Goal: Information Seeking & Learning: Compare options

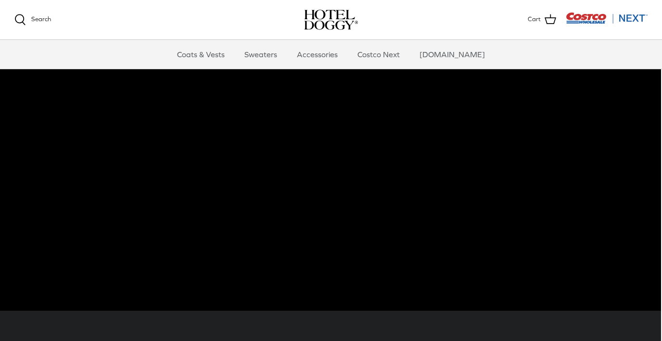
scroll to position [40, 1]
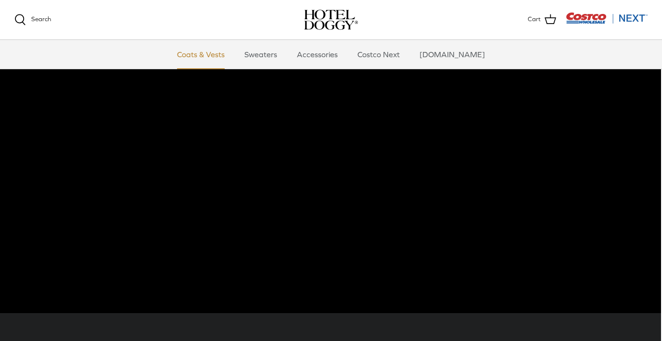
click at [211, 55] on link "Coats & Vests" at bounding box center [200, 54] width 65 height 29
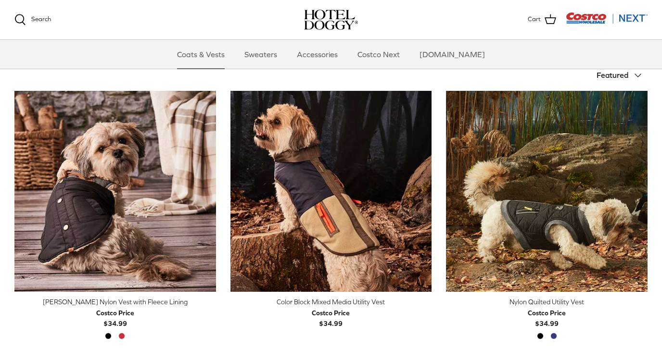
scroll to position [210, 0]
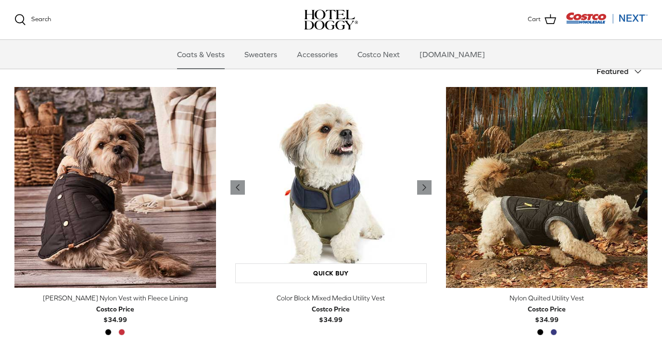
click at [354, 232] on img "Color Block Mixed Media Utility Vest" at bounding box center [331, 188] width 202 height 202
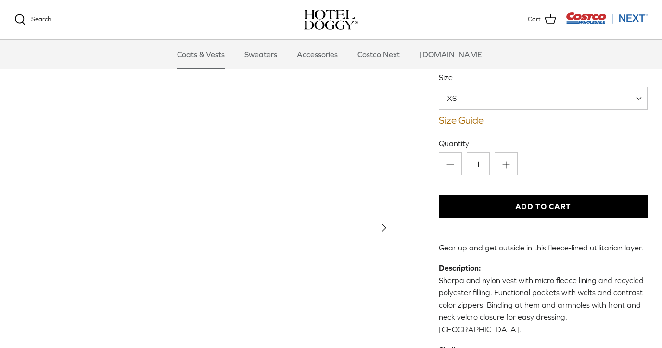
scroll to position [90, 0]
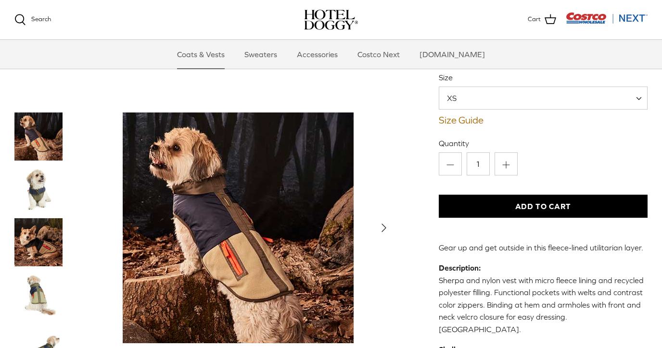
click at [36, 178] on img "Thumbnail Link" at bounding box center [38, 189] width 48 height 48
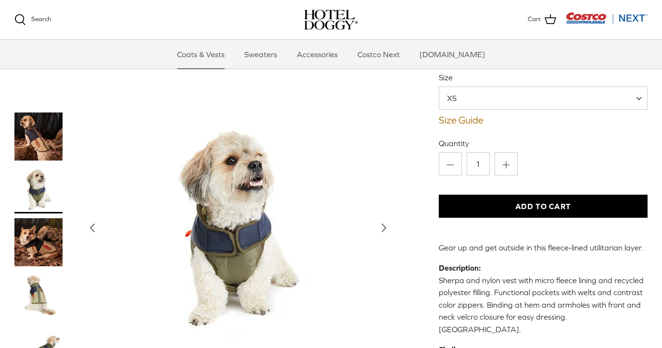
click at [37, 218] on img "Thumbnail Link" at bounding box center [38, 242] width 48 height 48
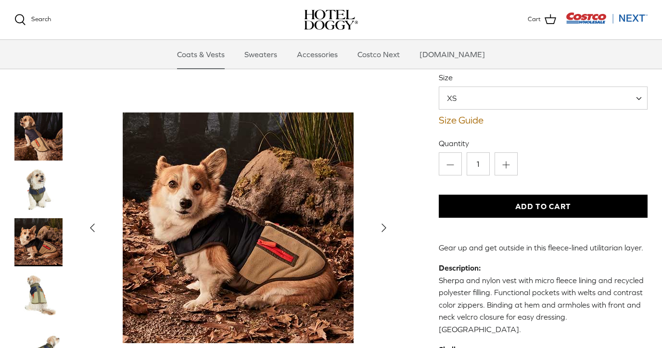
click at [32, 274] on img "Thumbnail Link" at bounding box center [38, 295] width 48 height 48
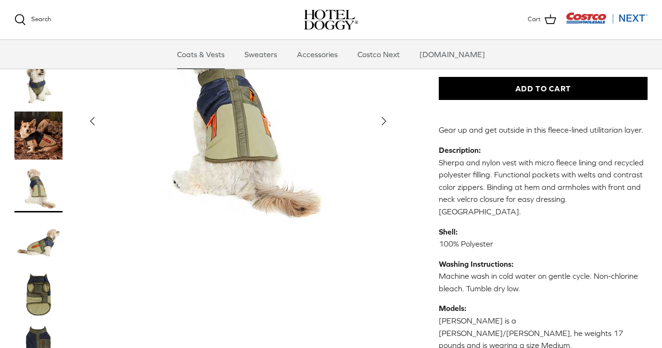
scroll to position [214, 0]
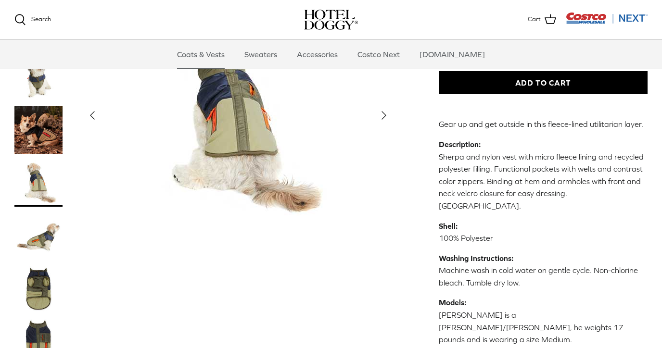
click at [38, 212] on img "Thumbnail Link" at bounding box center [38, 236] width 48 height 48
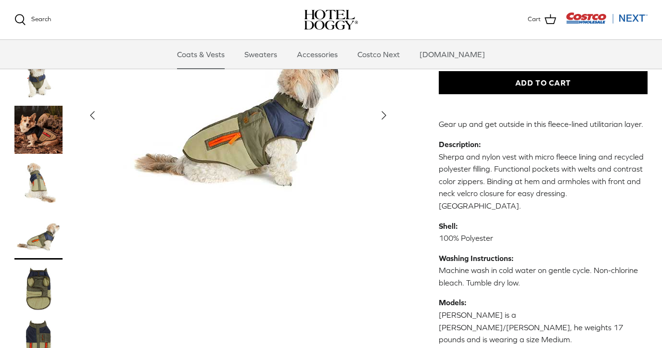
click at [40, 265] on img "Thumbnail Link" at bounding box center [38, 289] width 48 height 48
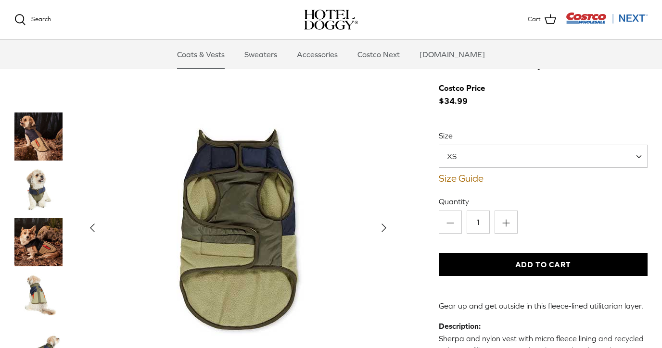
scroll to position [31, 0]
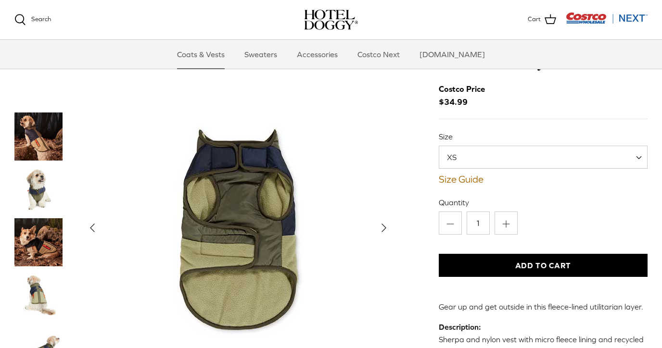
click at [36, 131] on img "Thumbnail Link" at bounding box center [38, 137] width 48 height 48
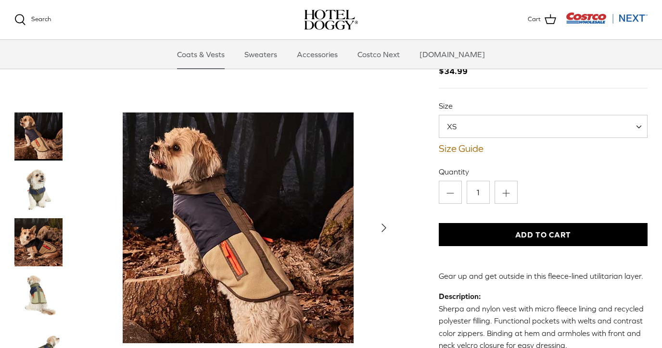
scroll to position [62, 0]
click at [35, 192] on img "Thumbnail Link" at bounding box center [38, 189] width 48 height 48
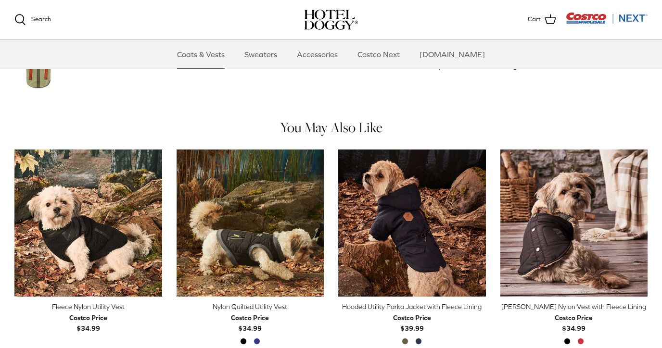
scroll to position [489, 0]
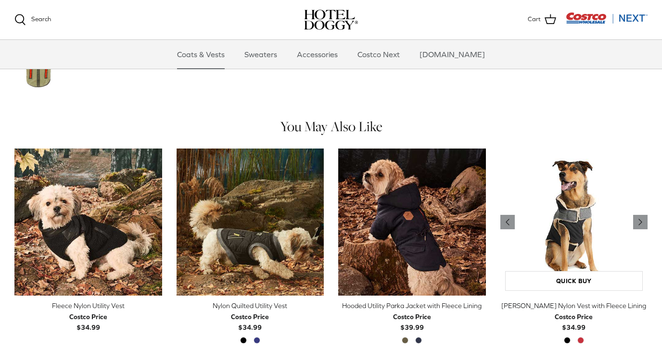
click at [577, 229] on img "Melton Nylon Vest with Fleece Lining" at bounding box center [574, 223] width 148 height 148
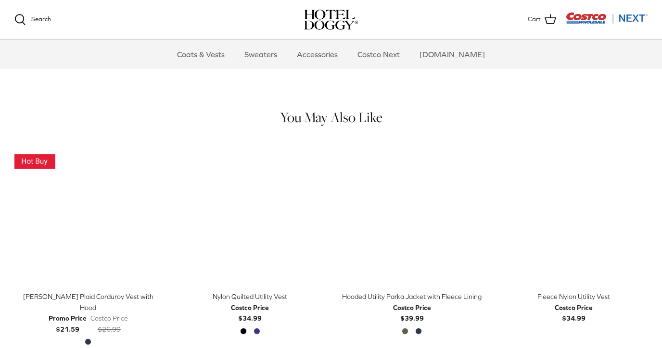
scroll to position [691, 0]
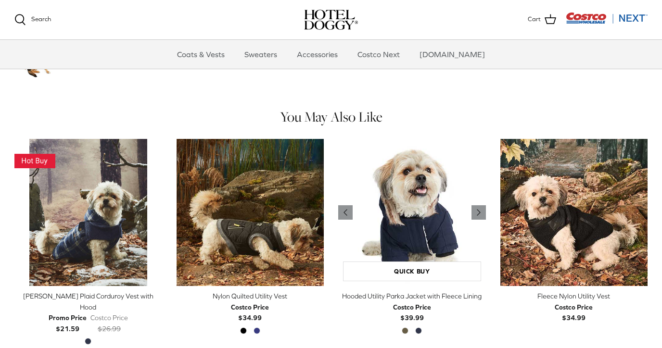
click at [387, 186] on img "Hooded Utility Parka Jacket with Fleece Lining" at bounding box center [412, 213] width 148 height 148
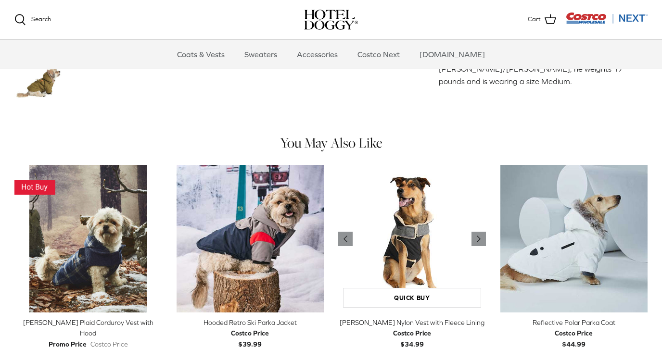
scroll to position [623, 0]
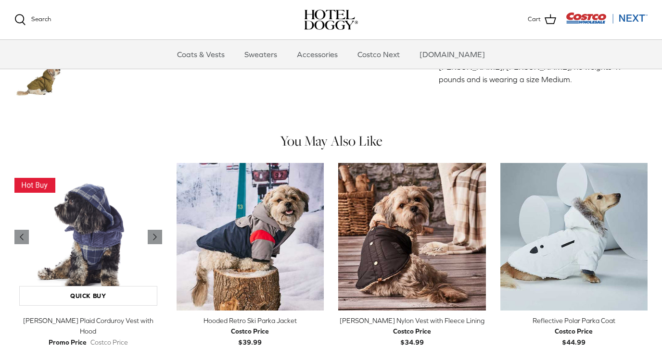
click at [73, 241] on img "Melton Plaid Corduroy Vest with Hood" at bounding box center [88, 237] width 148 height 148
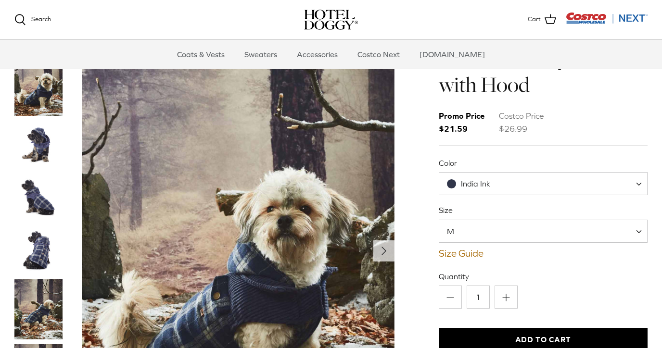
scroll to position [29, 0]
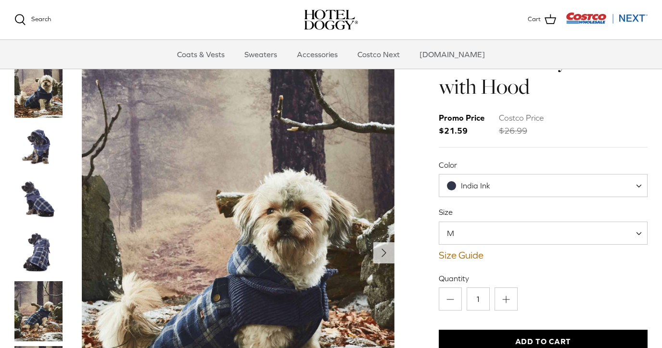
click at [36, 123] on img "Thumbnail Link" at bounding box center [38, 147] width 48 height 48
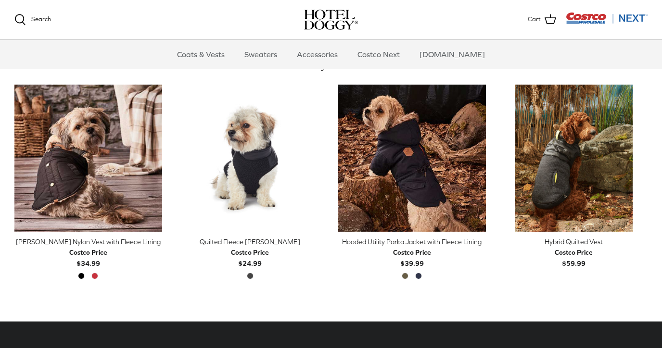
scroll to position [451, 0]
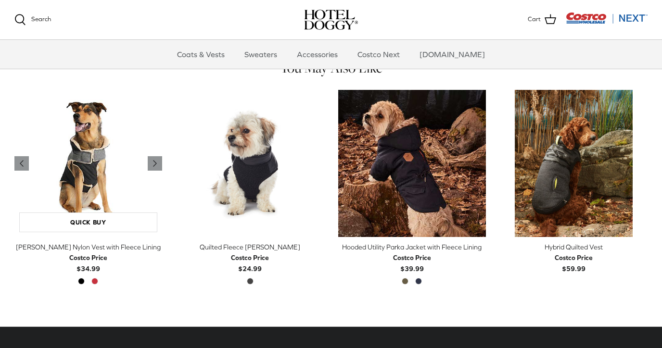
click at [77, 173] on img "Melton Nylon Vest with Fleece Lining" at bounding box center [88, 164] width 148 height 148
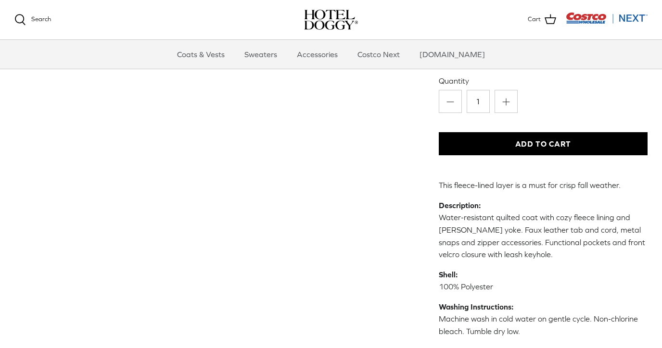
scroll to position [228, 0]
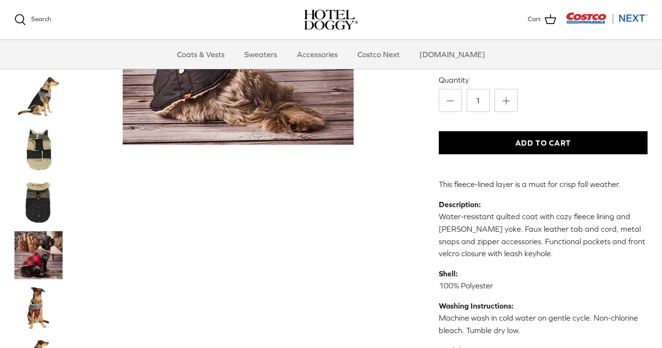
click at [37, 284] on img "Thumbnail Link" at bounding box center [38, 308] width 48 height 48
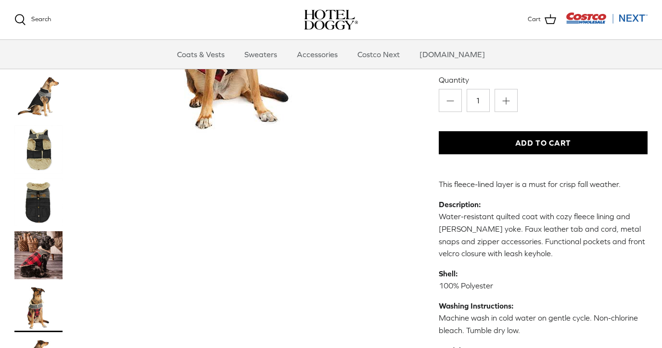
click at [33, 178] on img "Thumbnail Link" at bounding box center [38, 202] width 48 height 48
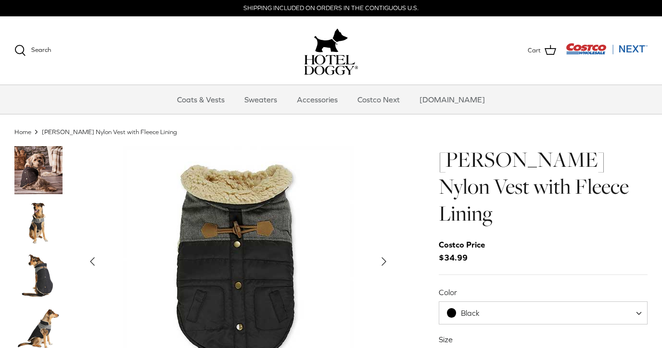
scroll to position [0, 0]
click at [38, 215] on img "Thumbnail Link" at bounding box center [38, 223] width 48 height 48
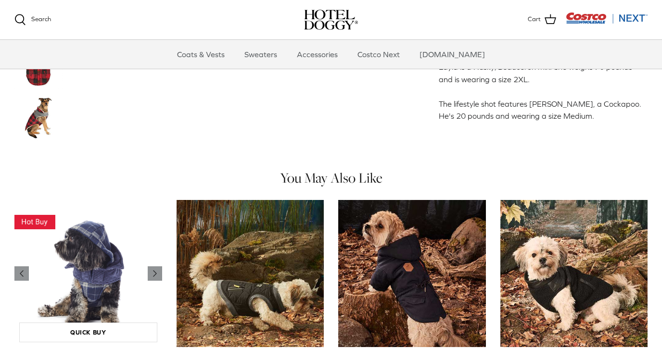
scroll to position [631, 0]
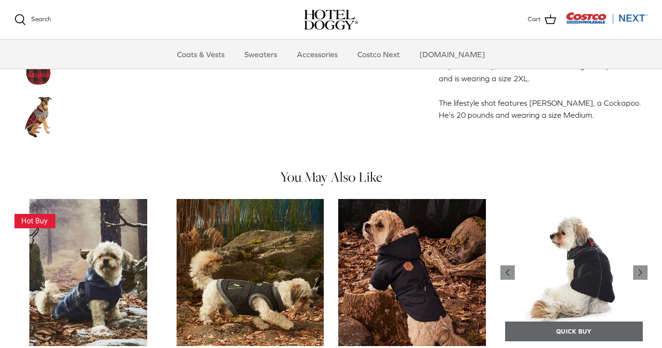
click at [567, 322] on link "Quick buy" at bounding box center [574, 332] width 138 height 20
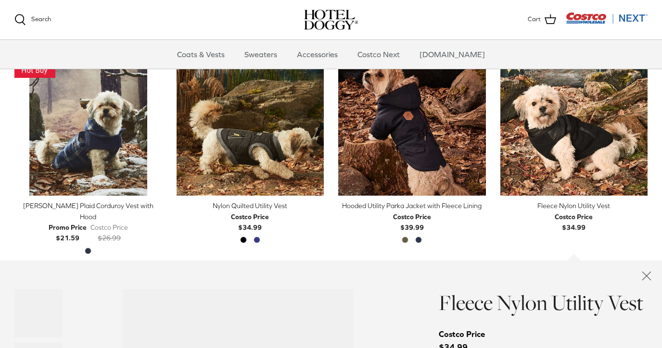
scroll to position [937, 0]
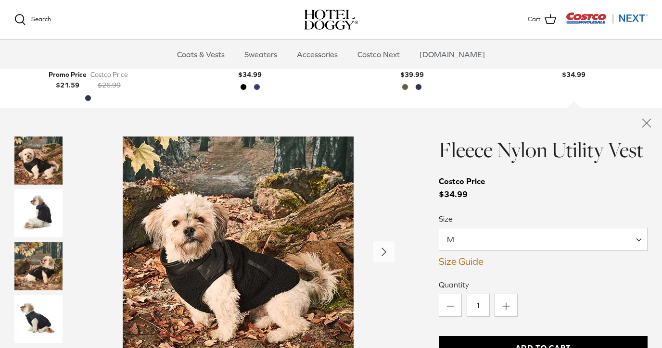
click at [42, 190] on img "Thumbnail Link" at bounding box center [38, 214] width 48 height 48
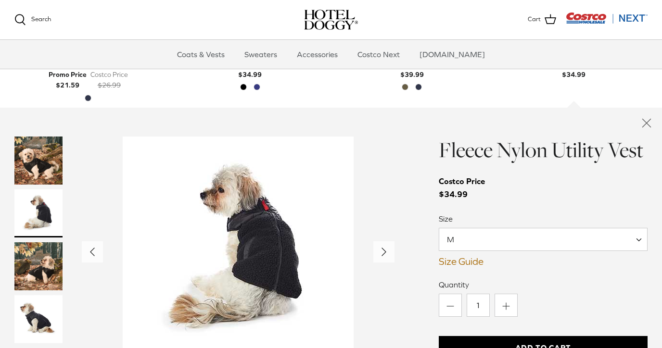
click at [32, 242] on img "Thumbnail Link" at bounding box center [38, 266] width 48 height 48
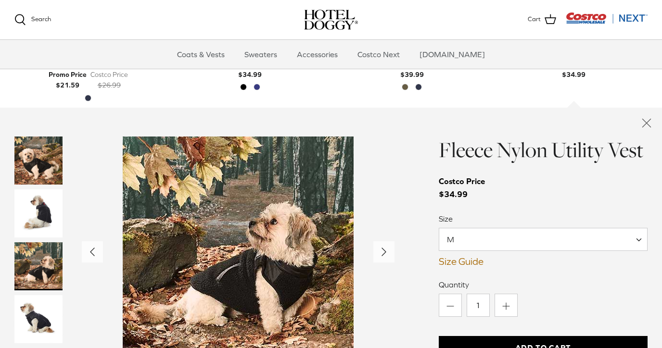
click at [34, 295] on img "Thumbnail Link" at bounding box center [38, 319] width 48 height 48
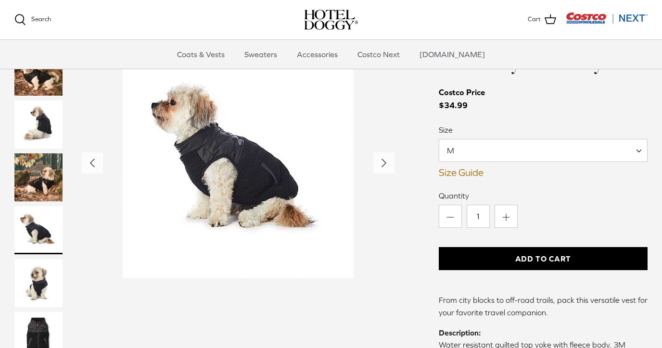
scroll to position [1028, 0]
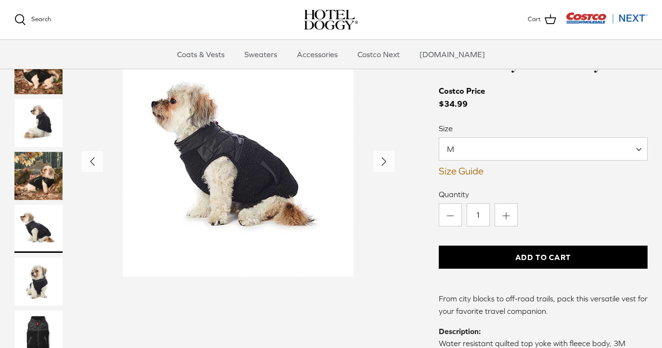
click at [34, 258] on img "Thumbnail Link" at bounding box center [38, 282] width 48 height 48
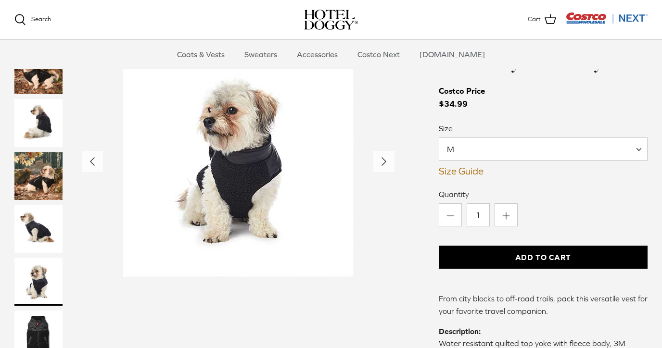
click at [38, 311] on img "Thumbnail Link" at bounding box center [38, 335] width 48 height 48
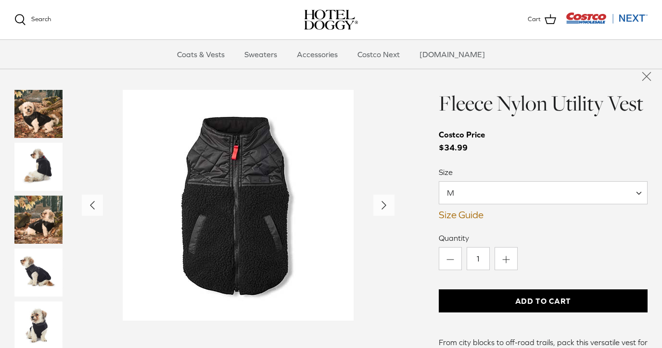
scroll to position [989, 0]
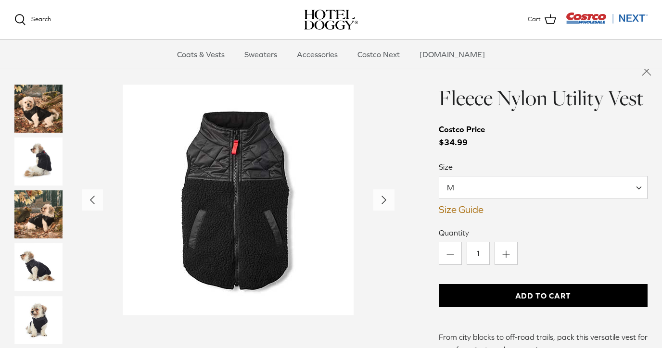
click at [33, 296] on img "Thumbnail Link" at bounding box center [38, 320] width 48 height 48
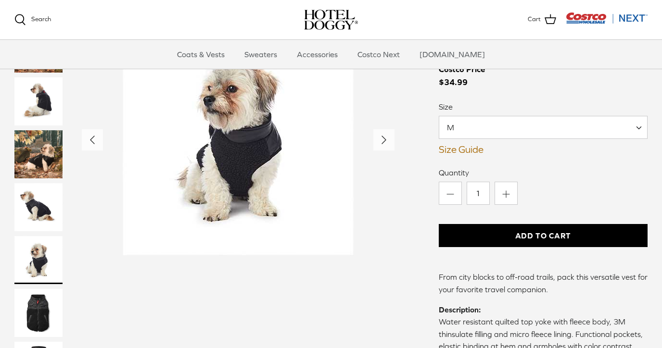
scroll to position [1070, 0]
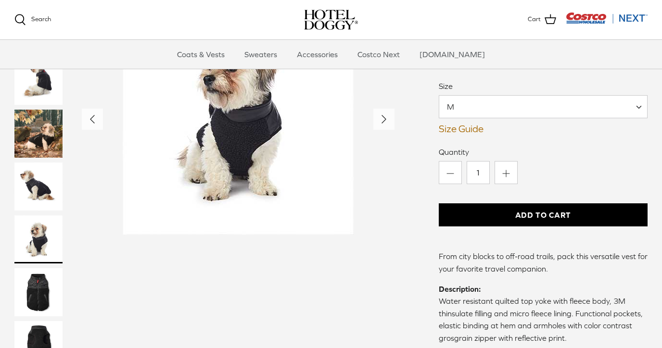
click at [39, 268] on img "Thumbnail Link" at bounding box center [38, 292] width 48 height 48
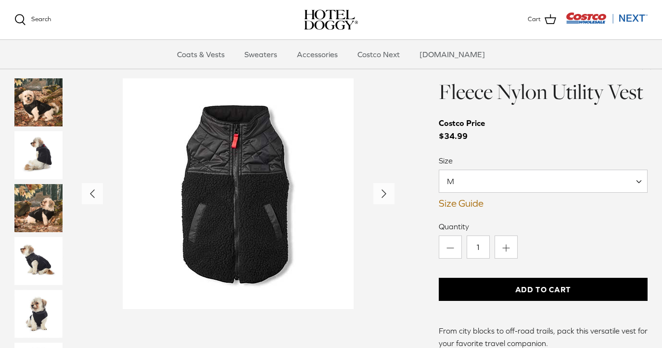
scroll to position [996, 0]
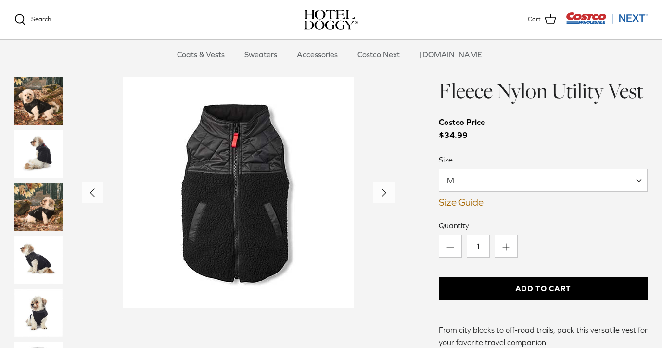
click at [34, 236] on img "Thumbnail Link" at bounding box center [38, 260] width 48 height 48
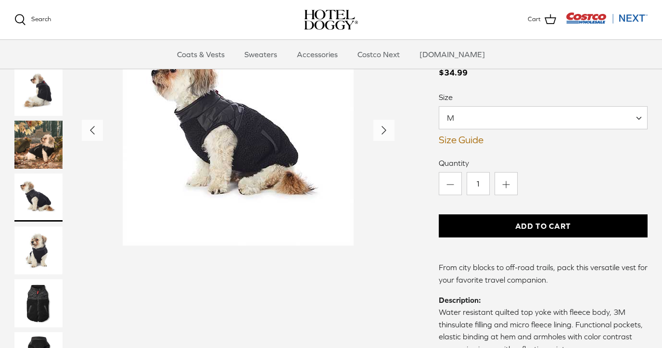
scroll to position [1059, 0]
click at [36, 279] on img "Thumbnail Link" at bounding box center [38, 303] width 48 height 48
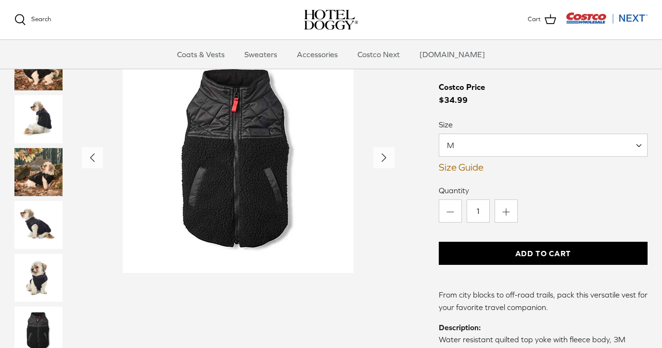
scroll to position [1029, 0]
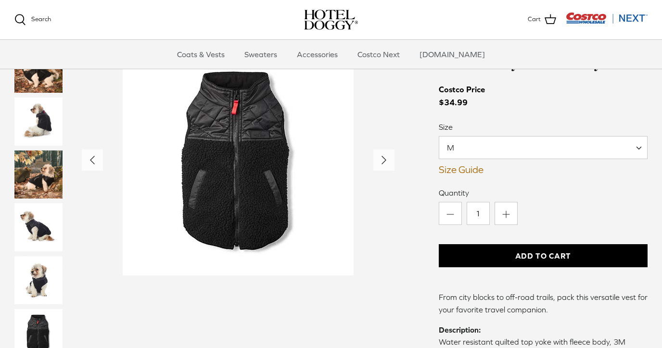
click at [32, 309] on img "Thumbnail Link" at bounding box center [38, 333] width 48 height 48
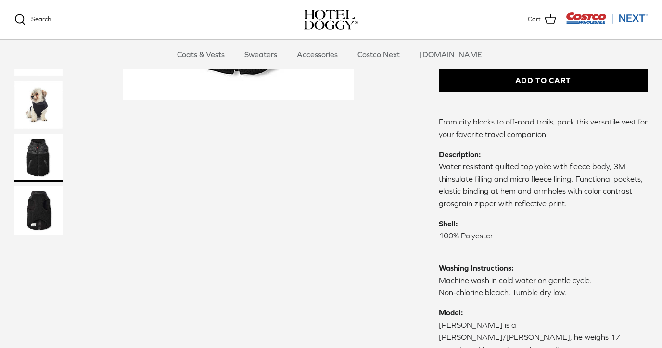
scroll to position [1205, 0]
click at [36, 186] on img "Thumbnail Link" at bounding box center [38, 210] width 48 height 48
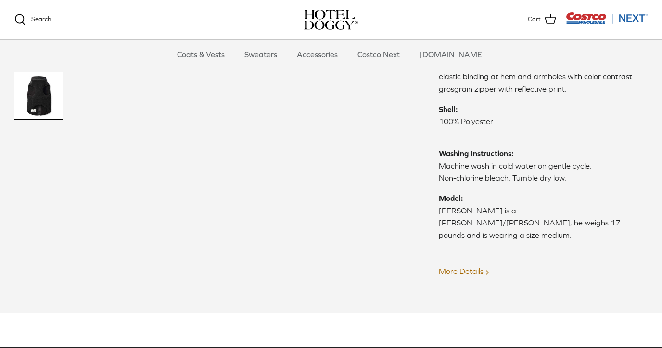
scroll to position [1319, 0]
click at [470, 267] on link "More Details Right" at bounding box center [465, 271] width 52 height 9
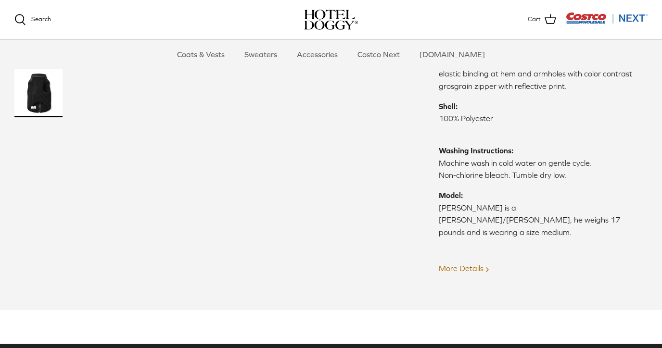
scroll to position [1324, 0]
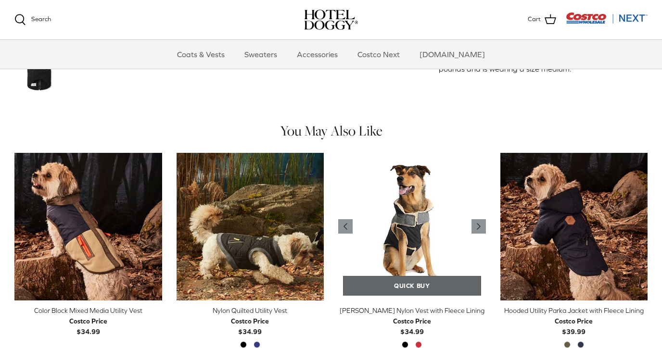
scroll to position [468, 0]
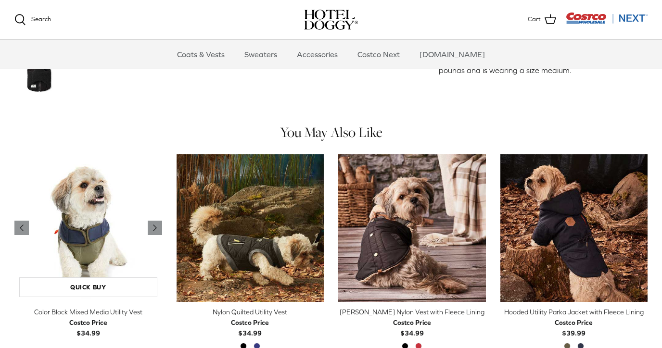
click at [107, 213] on img "Color Block Mixed Media Utility Vest" at bounding box center [88, 228] width 148 height 148
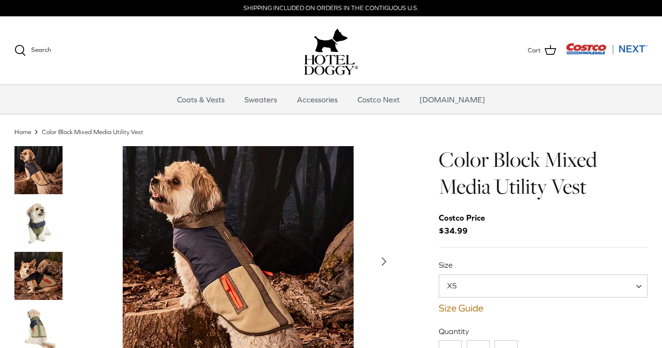
click at [383, 260] on polyline "Next" at bounding box center [384, 262] width 4 height 8
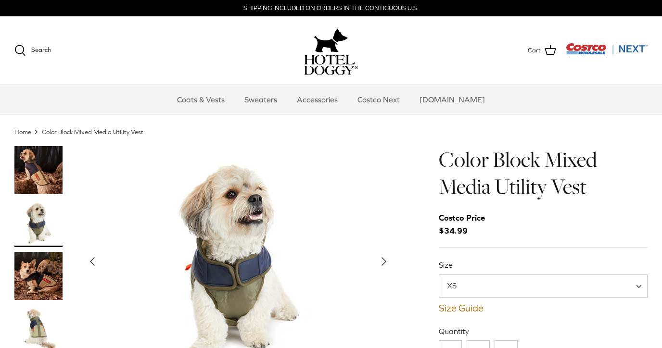
click at [383, 260] on polyline "Next" at bounding box center [384, 262] width 4 height 8
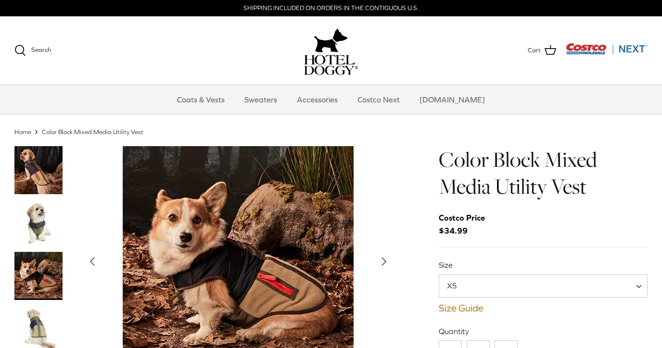
click at [383, 260] on polyline "Next" at bounding box center [384, 262] width 4 height 8
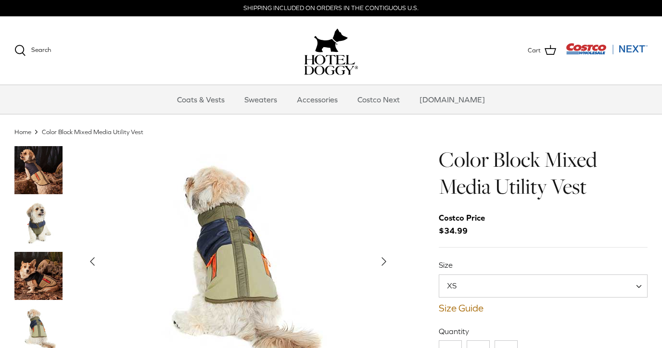
click at [381, 260] on icon "Right" at bounding box center [383, 261] width 15 height 15
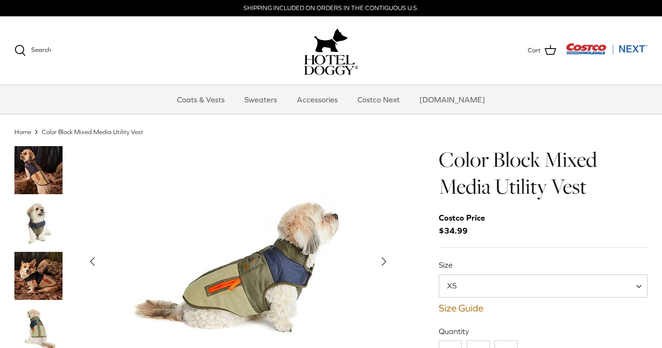
click at [381, 262] on icon "Right" at bounding box center [383, 261] width 15 height 15
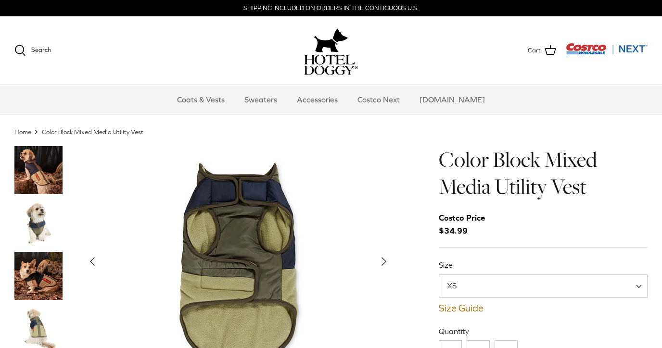
click at [381, 262] on icon "Right" at bounding box center [383, 261] width 15 height 15
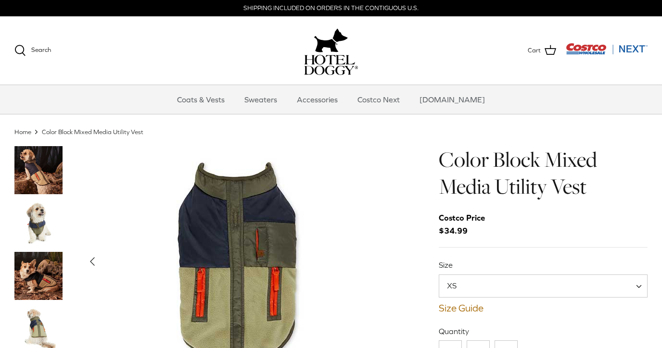
click at [381, 262] on div "Show Gallery" at bounding box center [238, 261] width 313 height 231
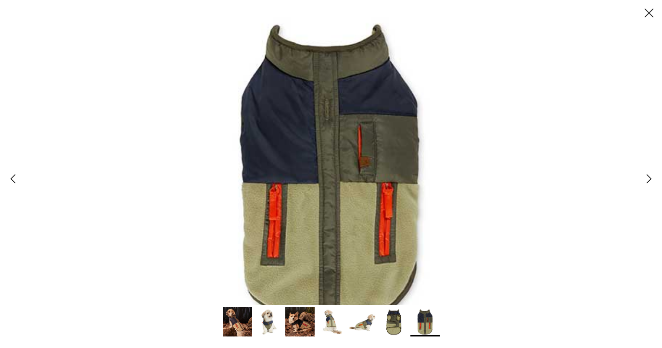
click at [649, 177] on polyline at bounding box center [649, 179] width 4 height 8
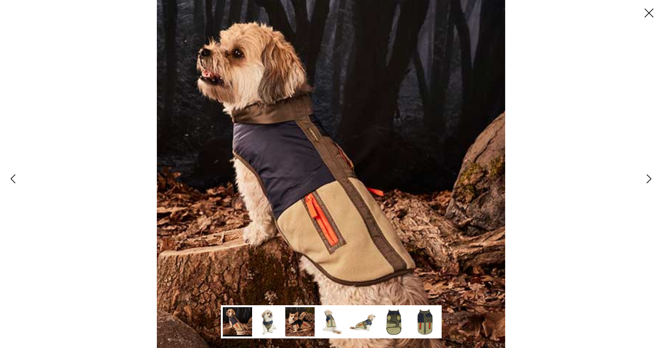
click at [649, 12] on icon "Close" at bounding box center [649, 13] width 16 height 16
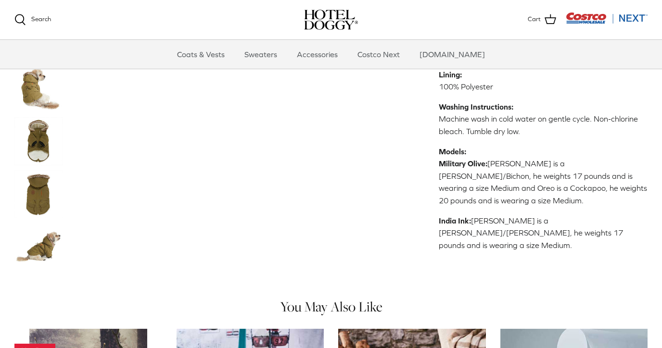
scroll to position [459, 0]
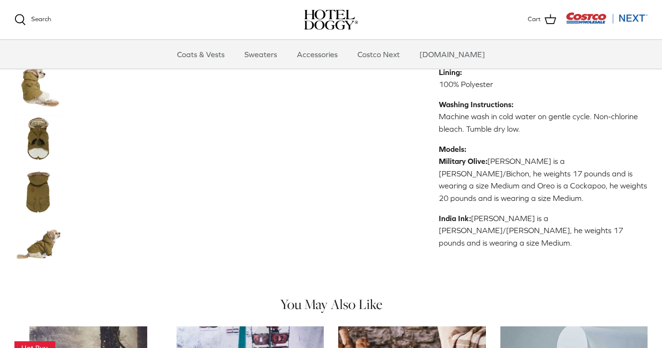
click at [38, 172] on img "Thumbnail Link" at bounding box center [38, 191] width 48 height 48
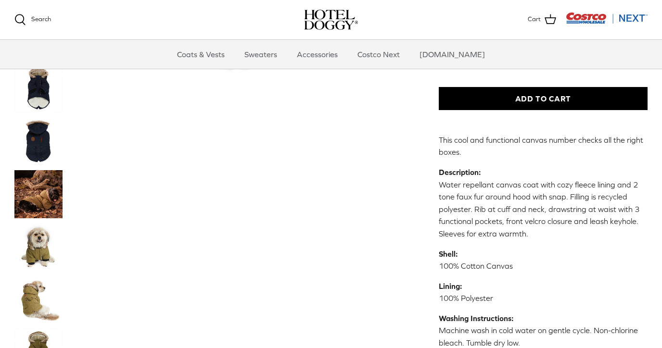
scroll to position [275, 0]
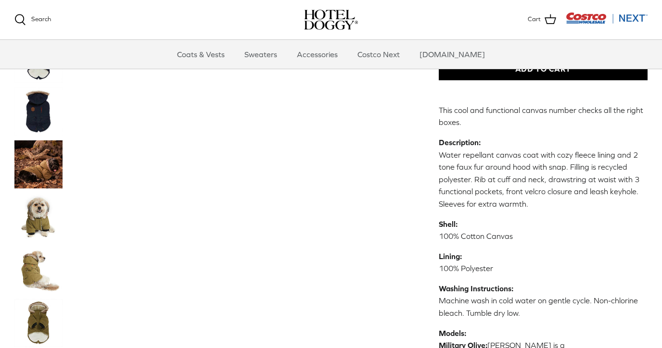
click at [40, 203] on img "Thumbnail Link" at bounding box center [38, 217] width 48 height 48
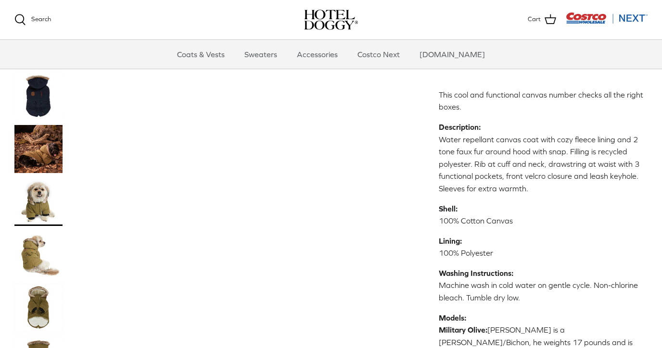
scroll to position [295, 0]
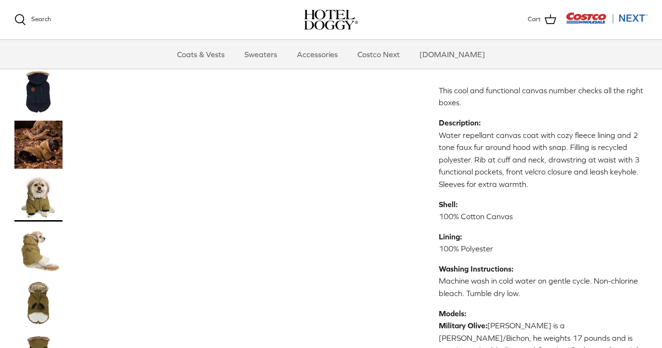
click at [32, 236] on img "Thumbnail Link" at bounding box center [38, 250] width 48 height 48
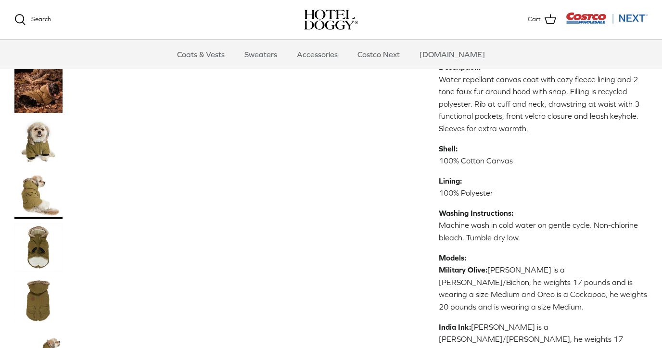
scroll to position [342, 0]
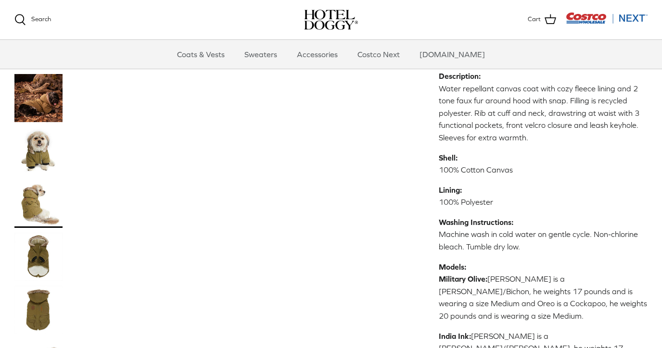
click at [40, 241] on img "Thumbnail Link" at bounding box center [38, 256] width 48 height 48
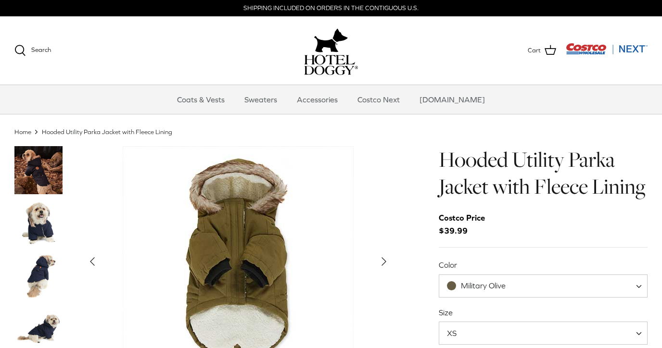
scroll to position [0, 0]
